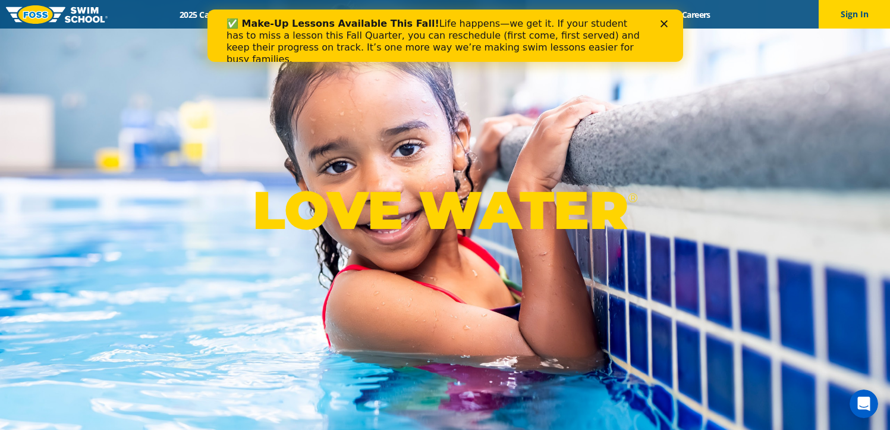
click at [661, 24] on icon "Close" at bounding box center [663, 23] width 7 height 7
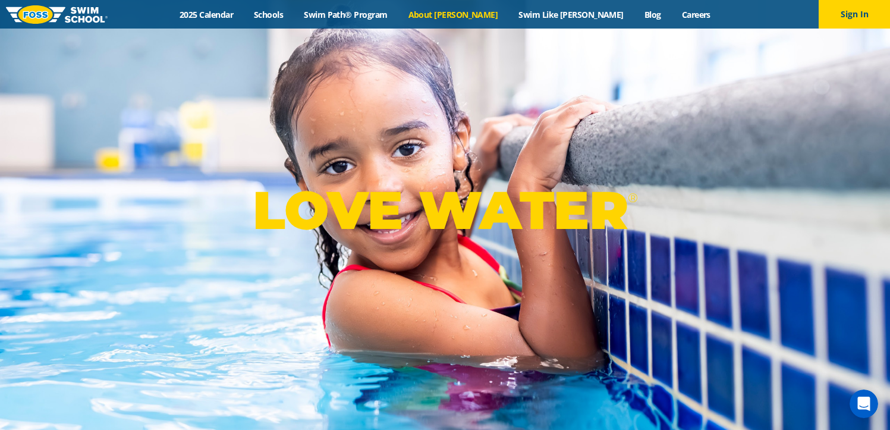
click at [471, 17] on link "About [PERSON_NAME]" at bounding box center [453, 14] width 111 height 11
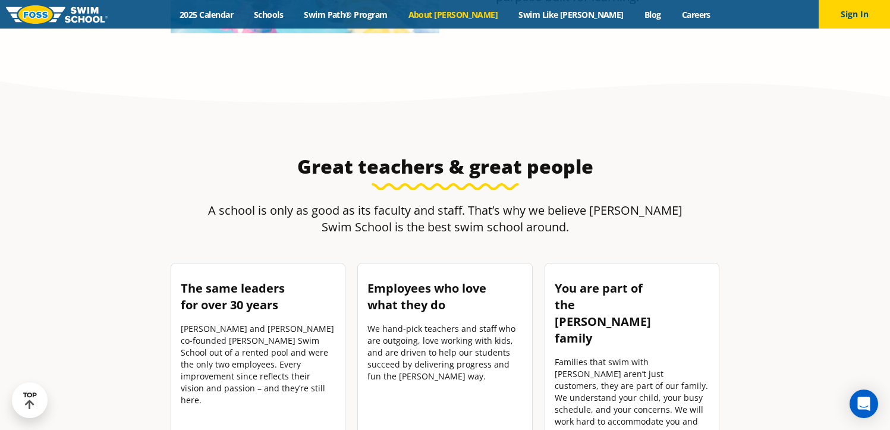
scroll to position [1570, 0]
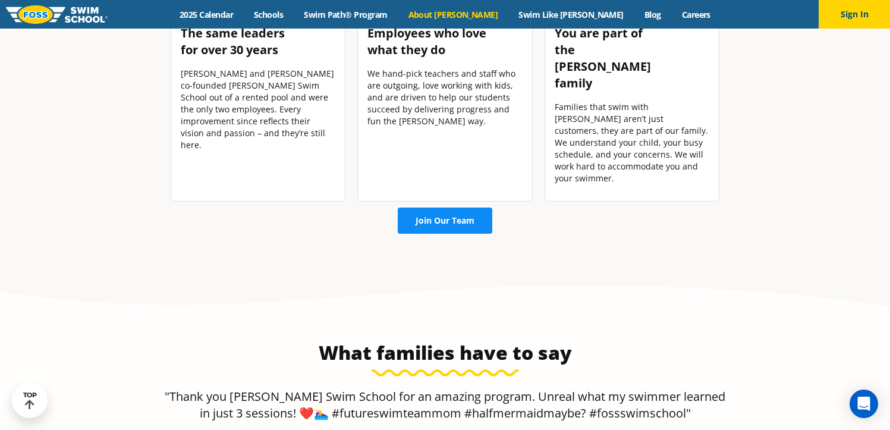
click at [450, 208] on link "Join Our Team" at bounding box center [445, 221] width 95 height 26
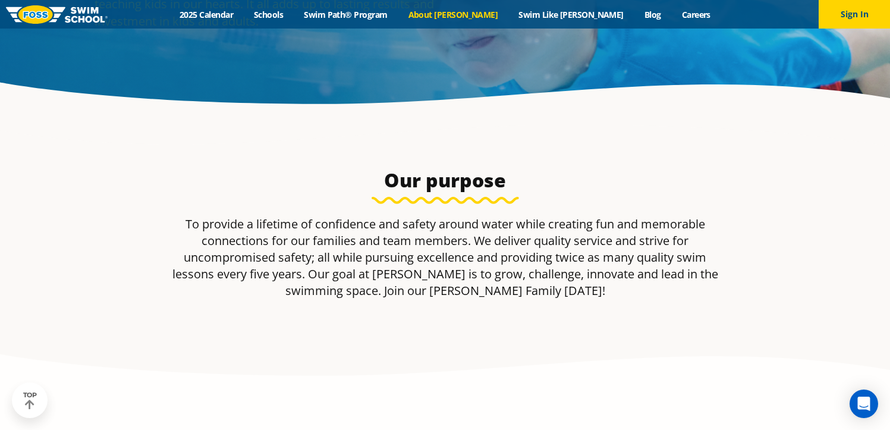
scroll to position [247, 0]
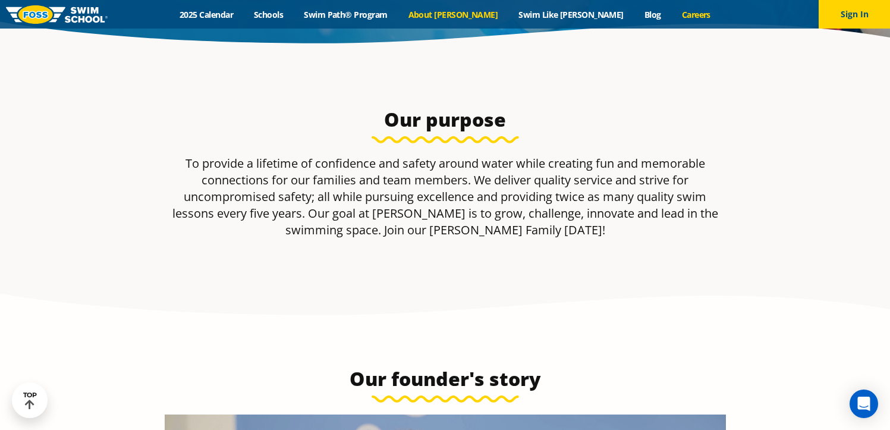
click at [671, 10] on link "Careers" at bounding box center [695, 14] width 49 height 11
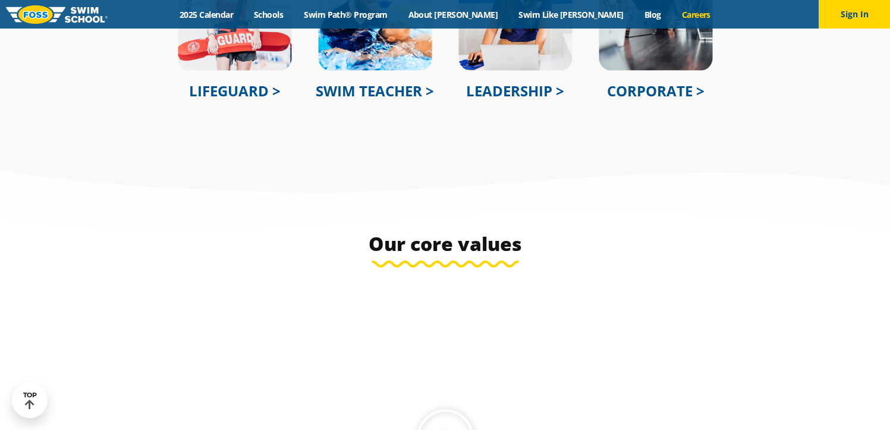
scroll to position [593, 0]
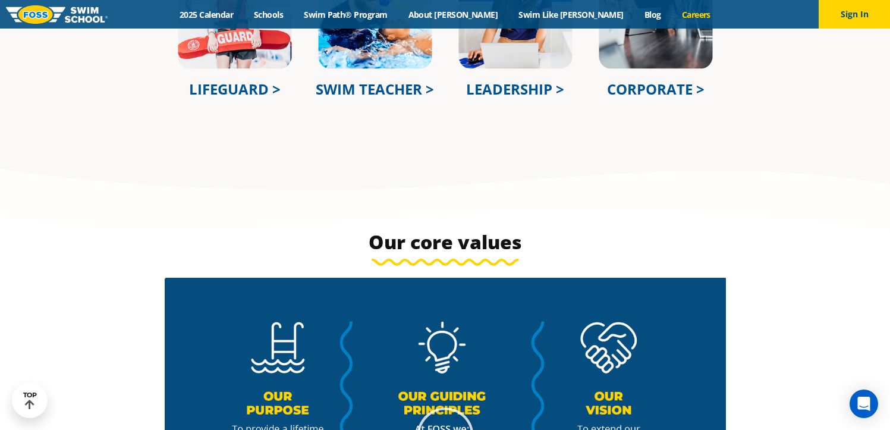
click at [517, 88] on link "LEADERSHIP >" at bounding box center [515, 89] width 98 height 20
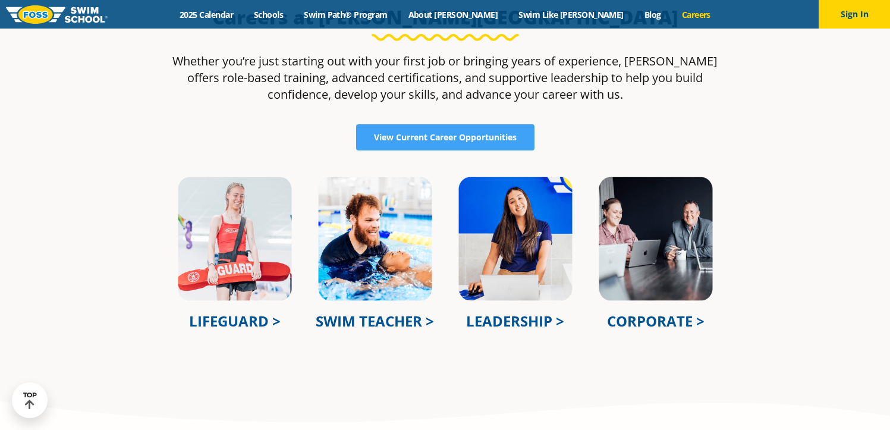
click at [650, 233] on img at bounding box center [656, 238] width 117 height 127
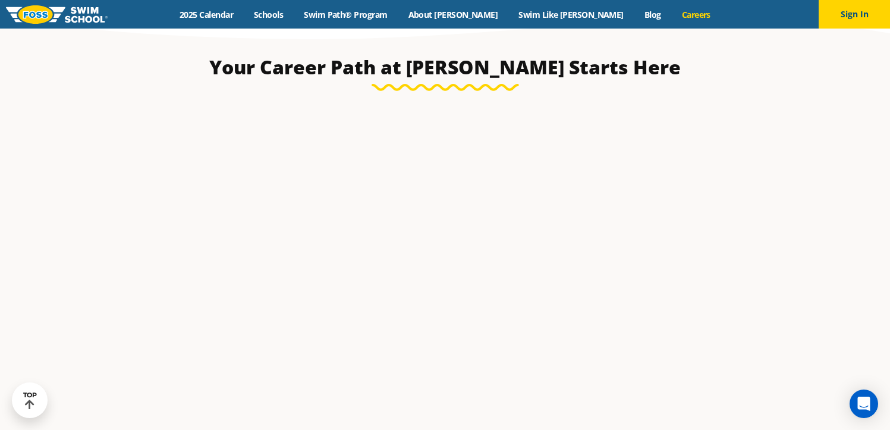
scroll to position [2228, 0]
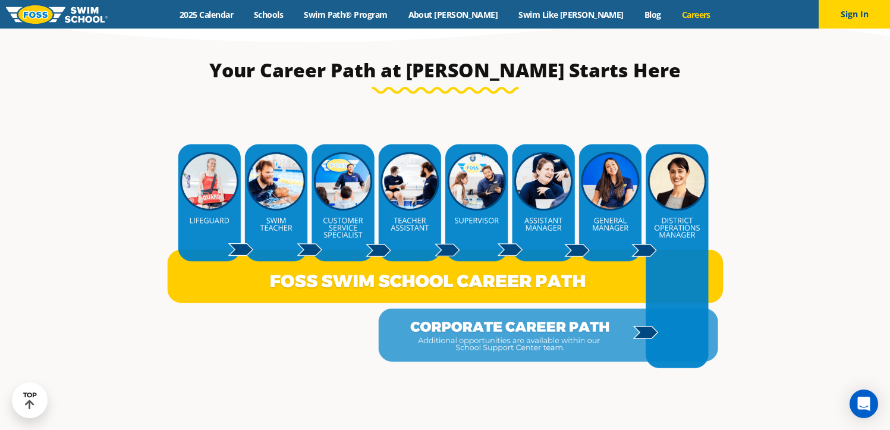
click at [761, 184] on section "Your Career Path at FOSS Starts Here" at bounding box center [446, 227] width 714 height 351
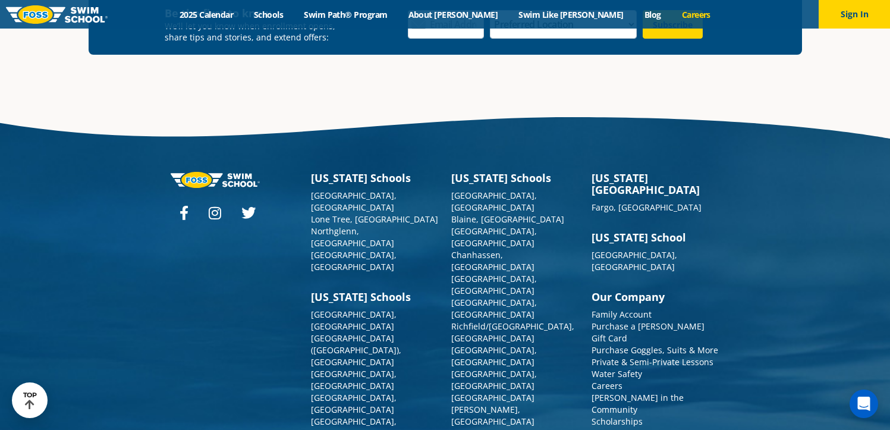
scroll to position [3864, 0]
